Goal: Go to known website: Go to known website

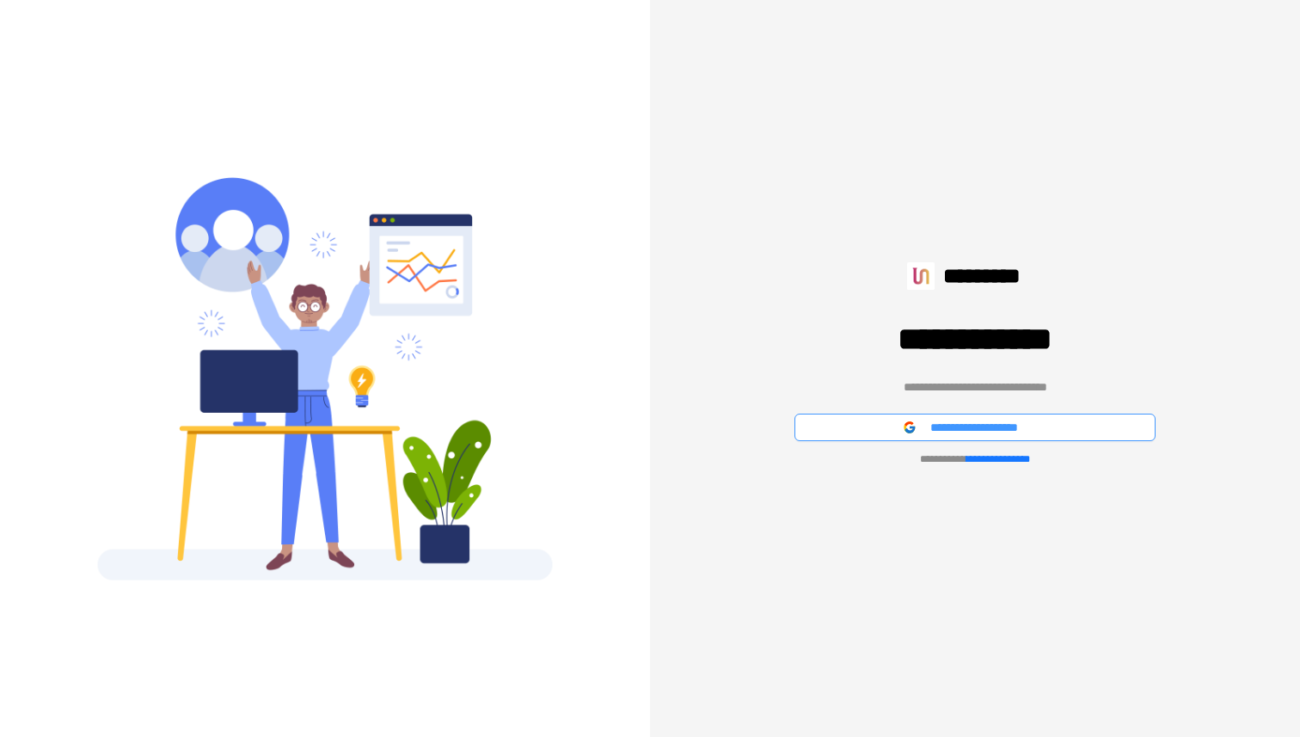
click at [884, 422] on button "**********" at bounding box center [975, 428] width 361 height 28
